Goal: Task Accomplishment & Management: Manage account settings

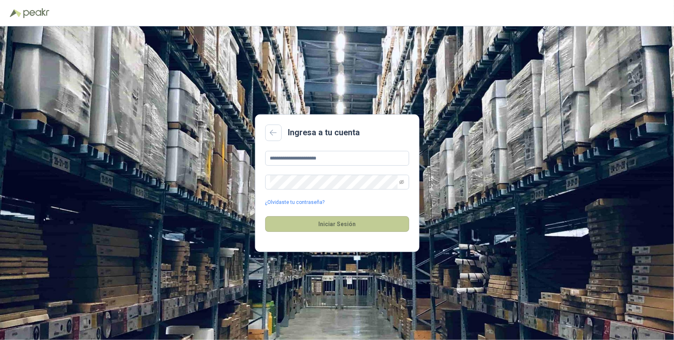
click at [327, 223] on button "Iniciar Sesión" at bounding box center [337, 224] width 144 height 16
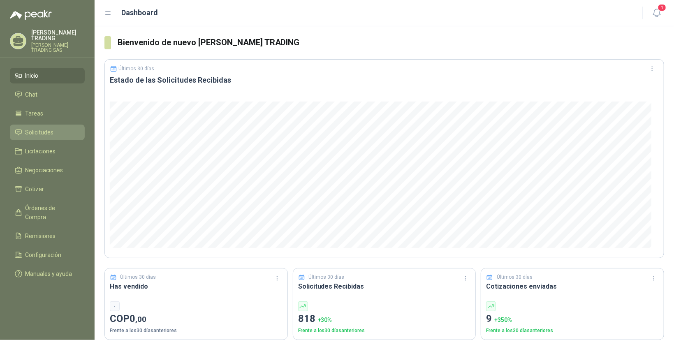
click at [33, 128] on span "Solicitudes" at bounding box center [40, 132] width 28 height 9
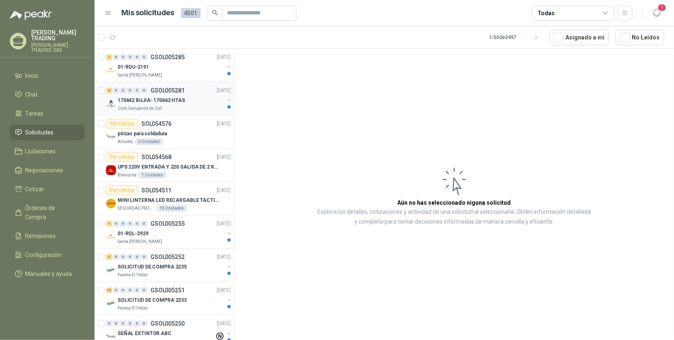
click at [139, 101] on p "170642 BUJIA- 170662 HTAS" at bounding box center [151, 101] width 67 height 8
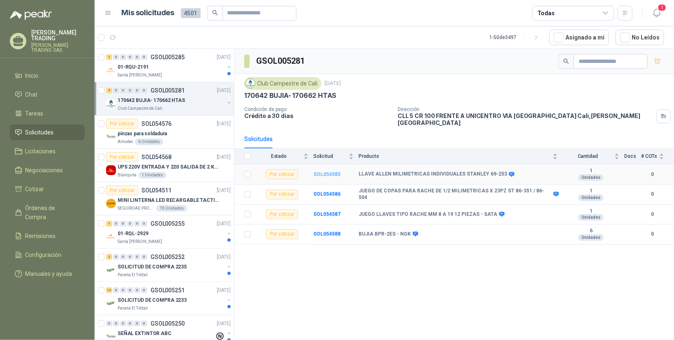
click at [324, 172] on b "SOL054585" at bounding box center [327, 175] width 27 height 6
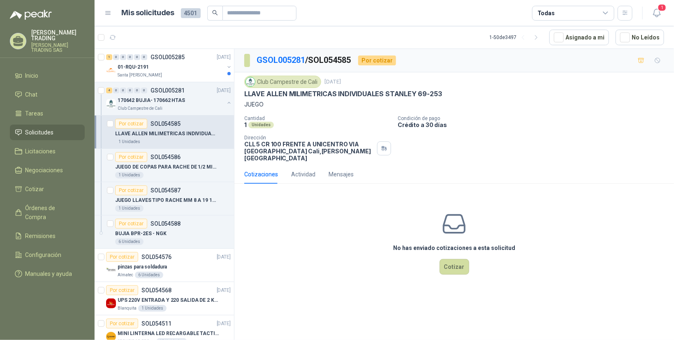
click at [260, 170] on div "Cotizaciones" at bounding box center [261, 174] width 34 height 9
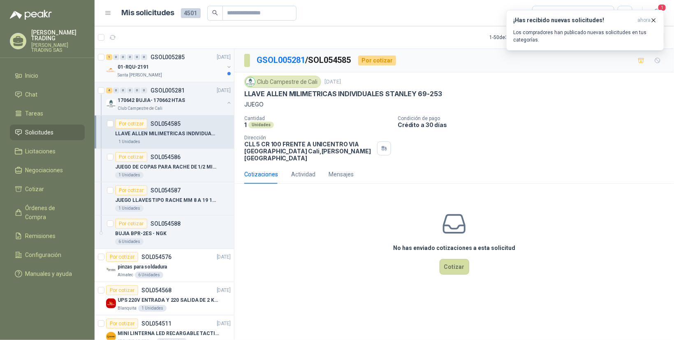
click at [228, 74] on div at bounding box center [229, 73] width 3 height 3
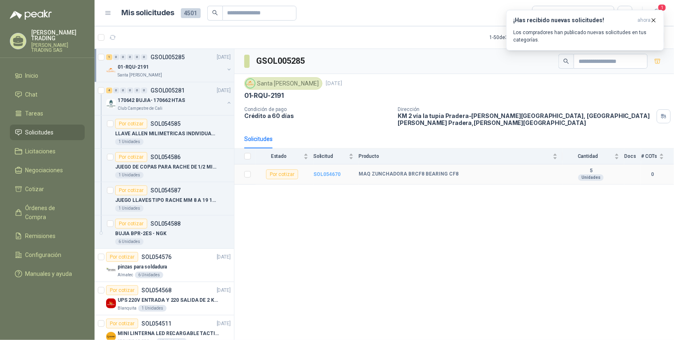
click at [325, 172] on b "SOL054670" at bounding box center [327, 175] width 27 height 6
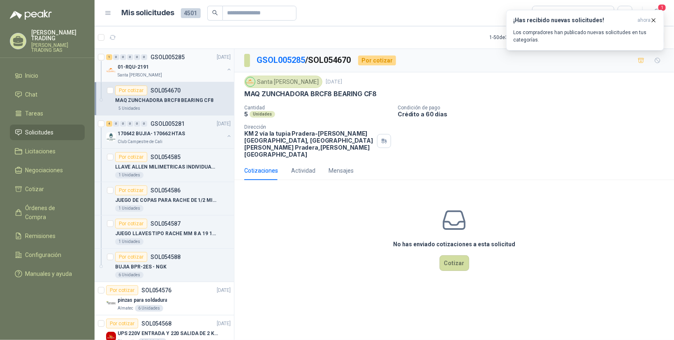
click at [565, 161] on div "Cotizaciones Actividad Mensajes" at bounding box center [454, 170] width 420 height 19
click at [656, 18] on icon "button" at bounding box center [653, 20] width 7 height 7
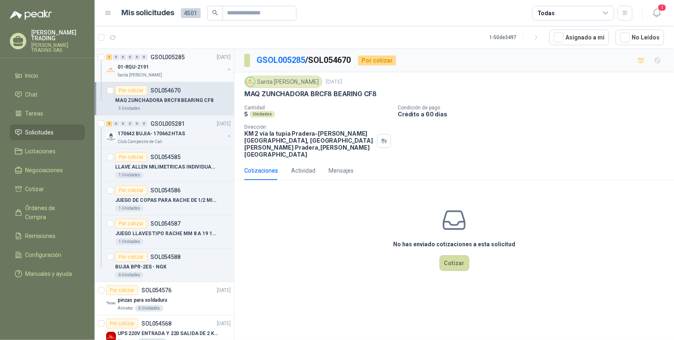
click at [226, 70] on button "button" at bounding box center [229, 69] width 7 height 7
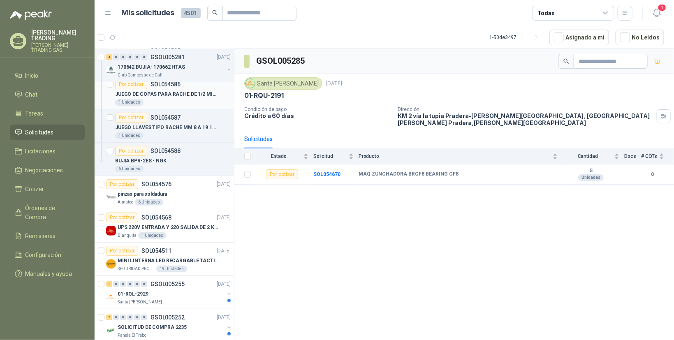
scroll to position [83, 0]
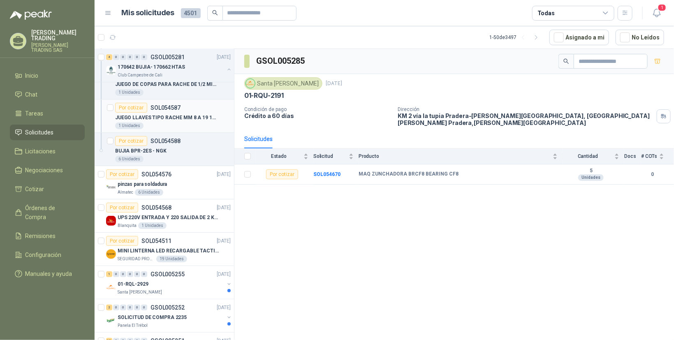
click at [146, 117] on p "JUEGO LLAVES TIPO RACHE MM 8 A 19 12 PIEZAS - SATA" at bounding box center [166, 118] width 102 height 8
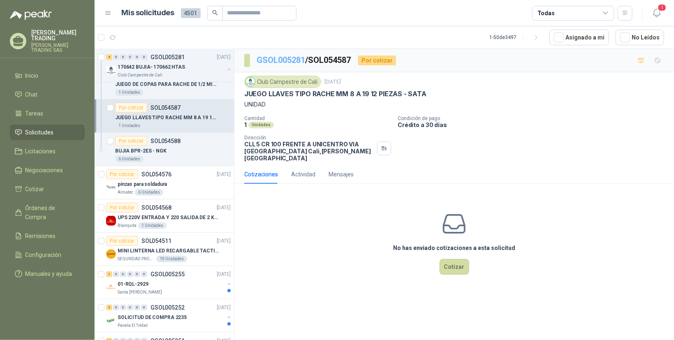
click at [279, 61] on link "GSOL005281" at bounding box center [281, 60] width 49 height 10
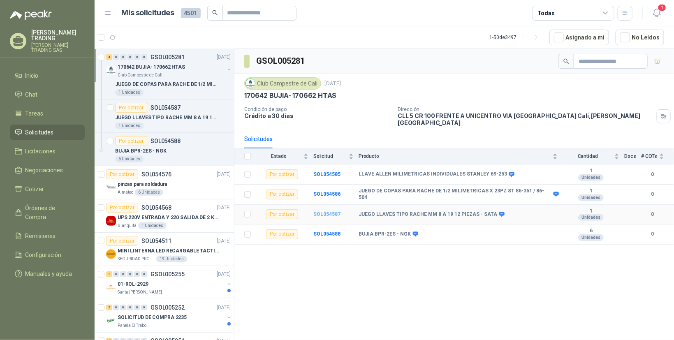
click at [326, 211] on b "SOL054587" at bounding box center [327, 214] width 27 height 6
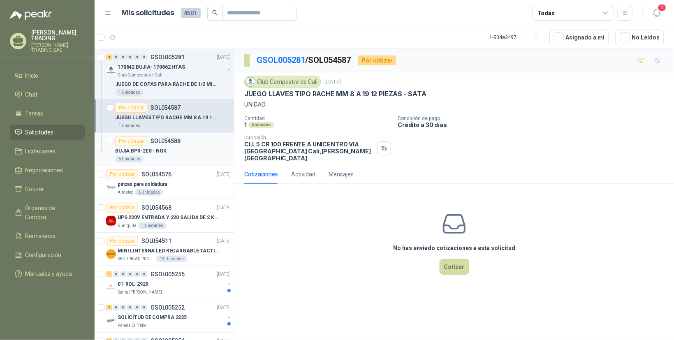
scroll to position [124, 0]
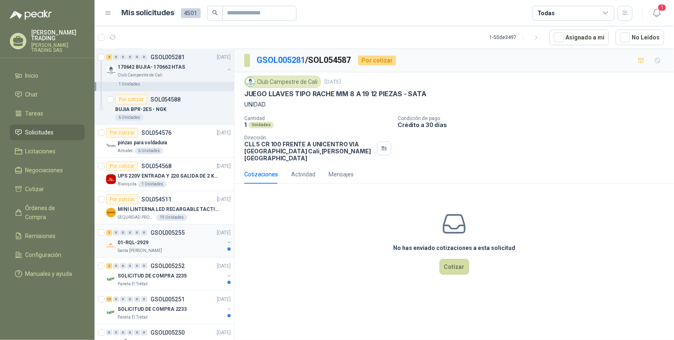
click at [135, 244] on p "01-RQL-2929" at bounding box center [133, 243] width 31 height 8
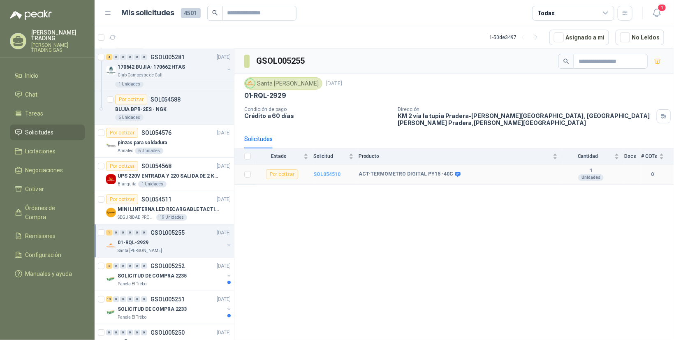
click at [330, 172] on b "SOL054510" at bounding box center [327, 175] width 27 height 6
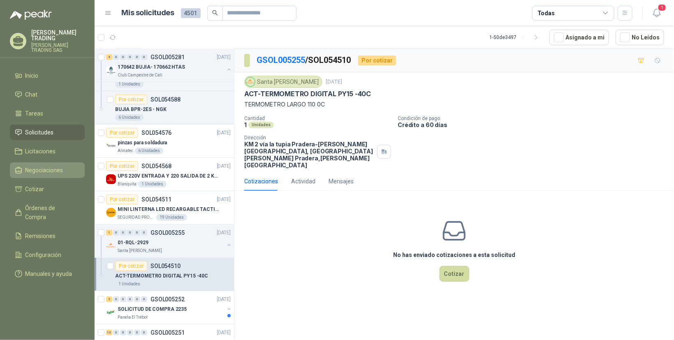
click at [46, 166] on span "Negociaciones" at bounding box center [45, 170] width 38 height 9
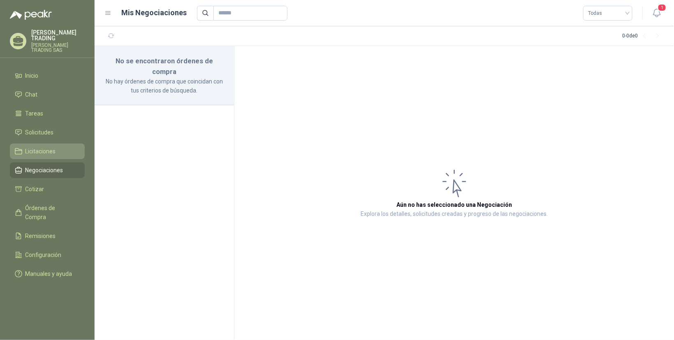
click at [42, 147] on span "Licitaciones" at bounding box center [41, 151] width 30 height 9
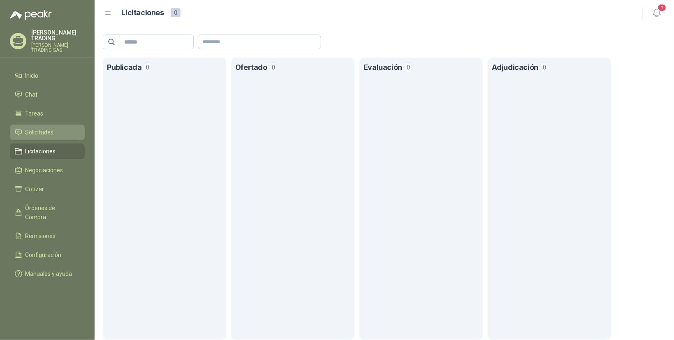
click at [39, 128] on span "Solicitudes" at bounding box center [40, 132] width 28 height 9
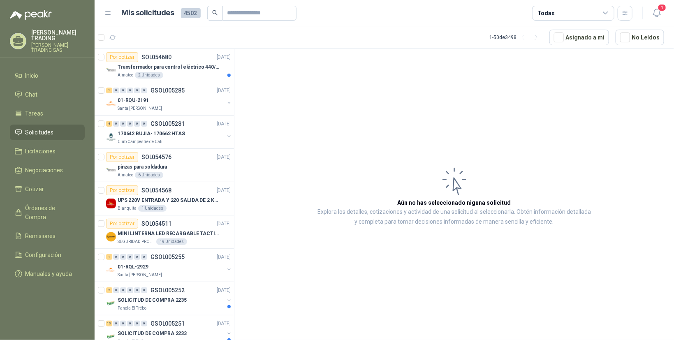
click at [57, 43] on p "[PERSON_NAME] TRADING SAS" at bounding box center [57, 48] width 53 height 10
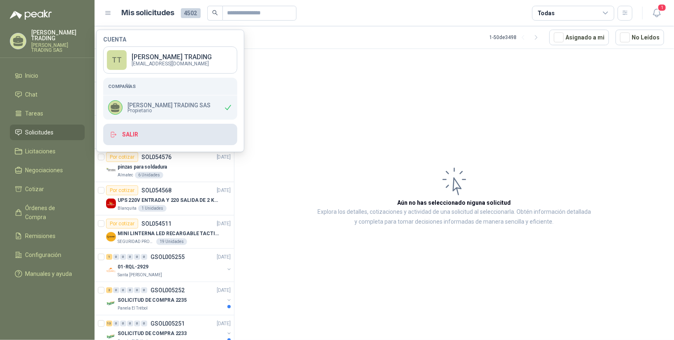
click at [135, 135] on button "Salir" at bounding box center [170, 134] width 134 height 21
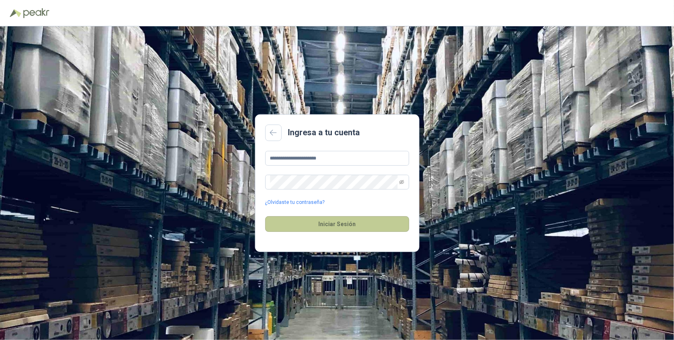
click at [337, 221] on button "Iniciar Sesión" at bounding box center [337, 224] width 144 height 16
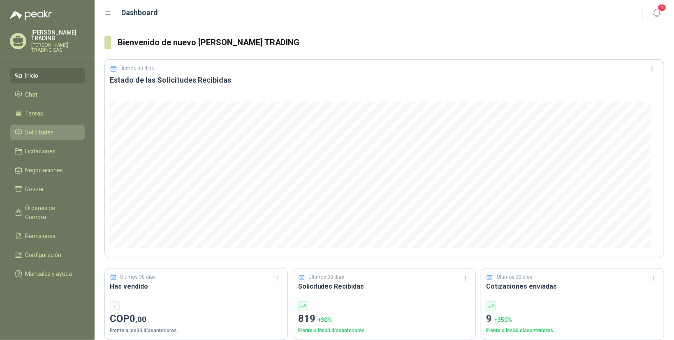
click at [42, 128] on span "Solicitudes" at bounding box center [40, 132] width 28 height 9
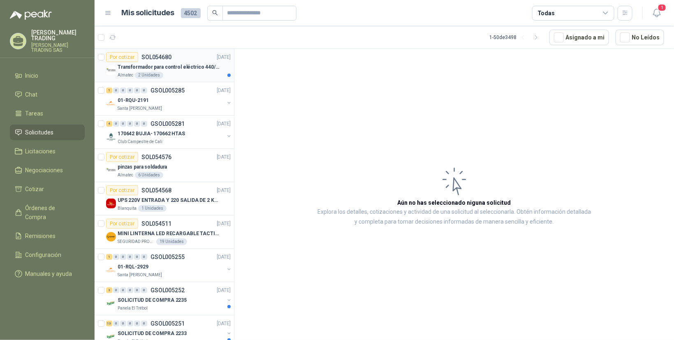
click at [153, 55] on p "SOL054680" at bounding box center [157, 57] width 30 height 6
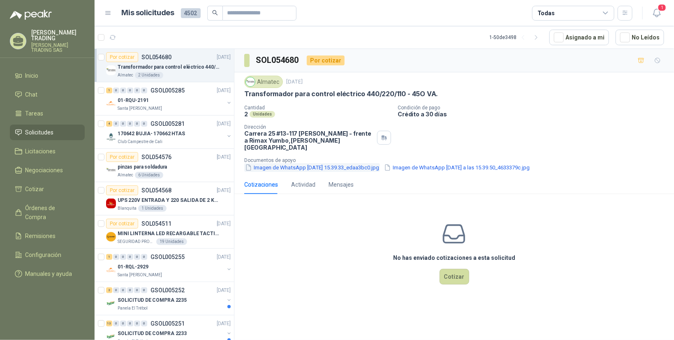
click at [316, 163] on button "Imagen de WhatsApp 2025-09-02 a las 15.39.33_edaa3bc0.jpg" at bounding box center [312, 167] width 136 height 9
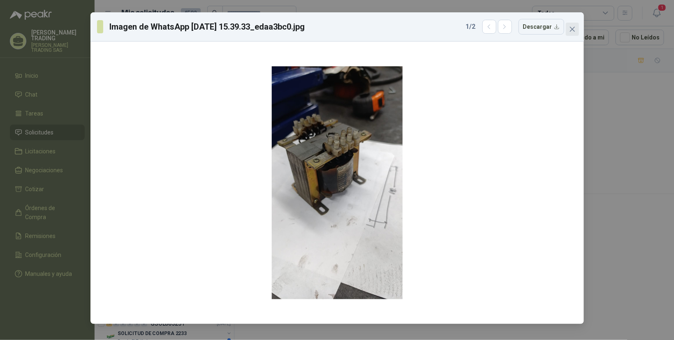
click at [572, 27] on icon "close" at bounding box center [572, 29] width 7 height 7
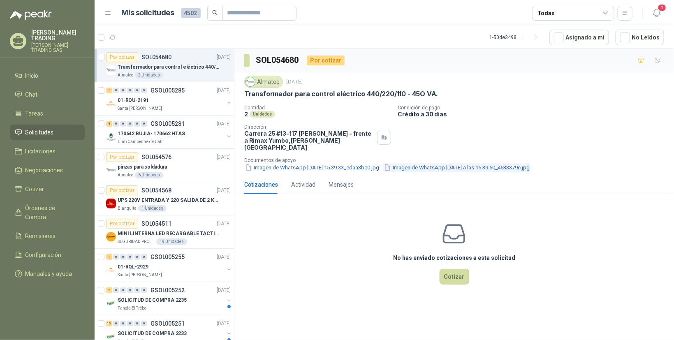
click at [390, 163] on button "Imagen de WhatsApp 2025-09-02 a las 15.39.50_4633379c.jpg" at bounding box center [456, 167] width 147 height 9
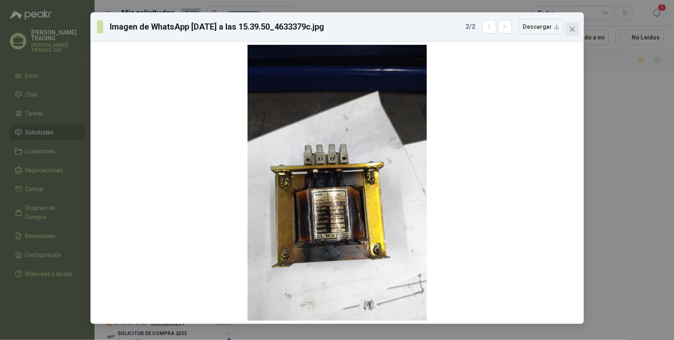
click at [571, 29] on icon "close" at bounding box center [572, 29] width 7 height 7
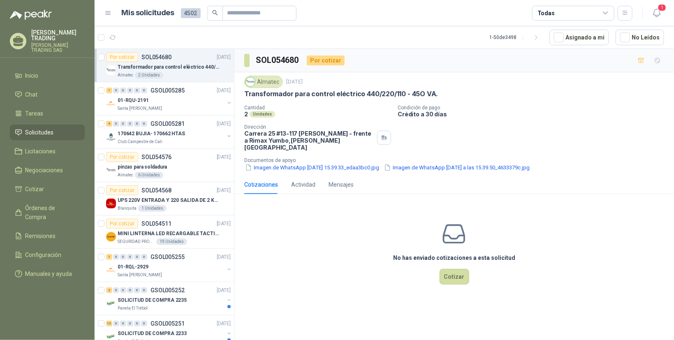
click at [537, 201] on div "No has enviado cotizaciones a esta solicitud Cotizar" at bounding box center [455, 253] width 440 height 105
click at [51, 43] on p "[PERSON_NAME] TRADING SAS" at bounding box center [57, 48] width 53 height 10
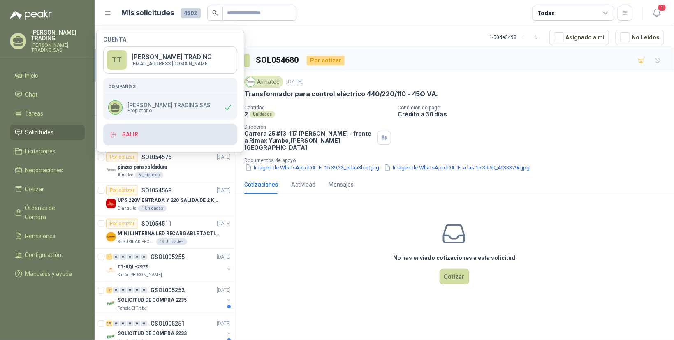
click at [132, 133] on button "Salir" at bounding box center [170, 134] width 134 height 21
